Goal: Task Accomplishment & Management: Manage account settings

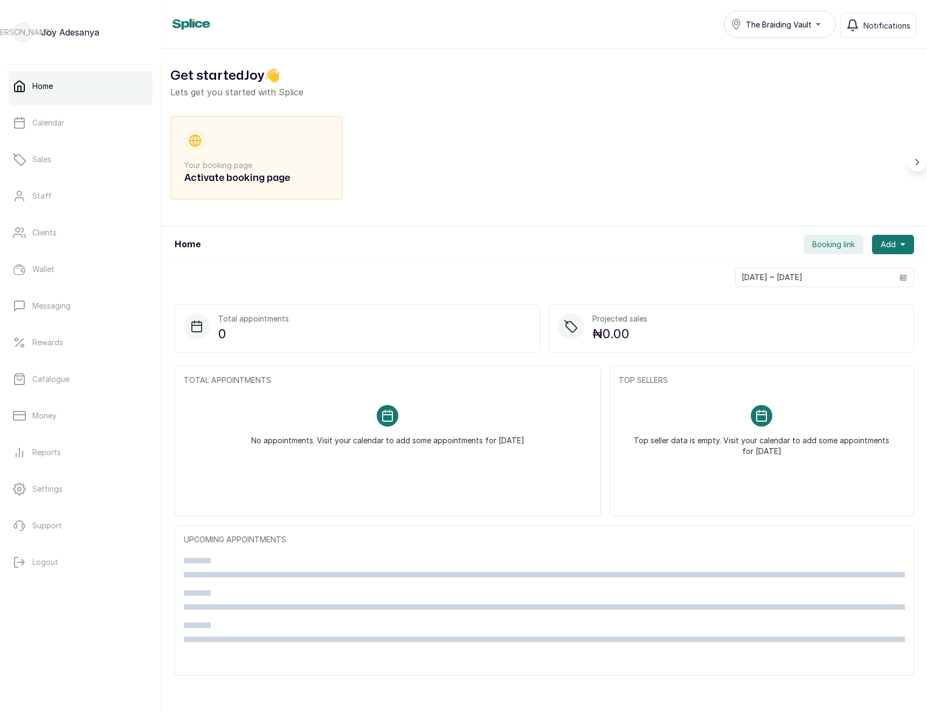
click at [800, 25] on span "The Braiding Vault" at bounding box center [779, 24] width 66 height 11
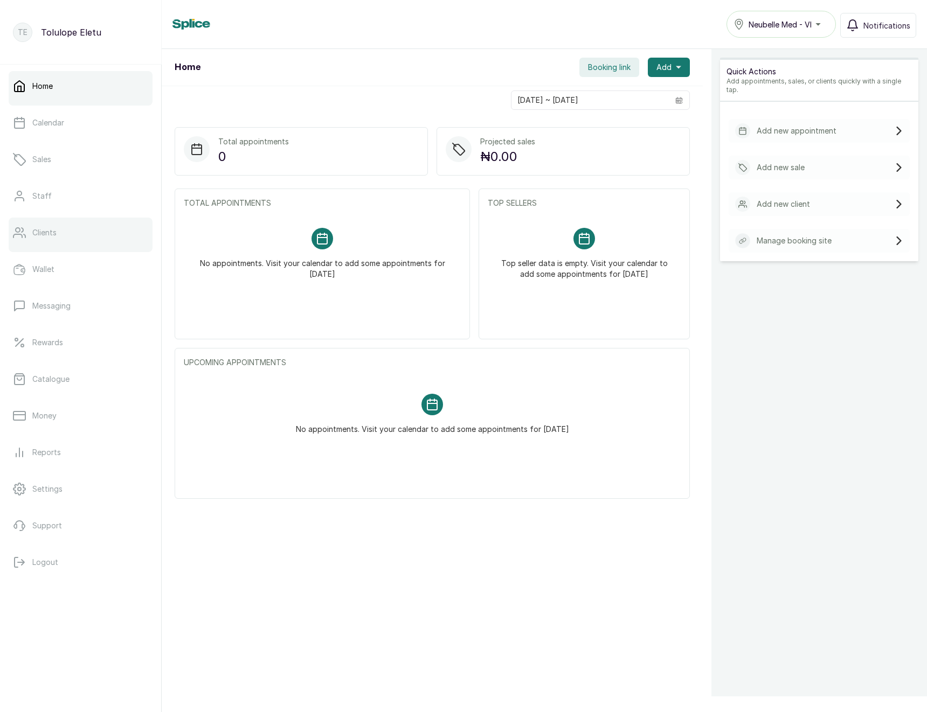
click at [39, 220] on link "Clients" at bounding box center [81, 233] width 144 height 30
